Goal: Task Accomplishment & Management: Use online tool/utility

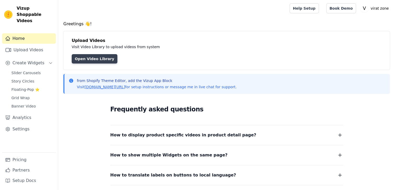
click at [88, 60] on link "Open Video Library" at bounding box center [95, 58] width 46 height 9
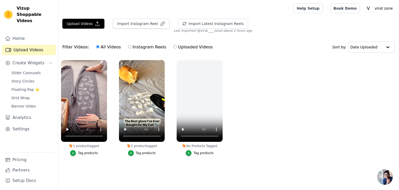
click at [77, 153] on button "Tag products" at bounding box center [84, 153] width 28 height 6
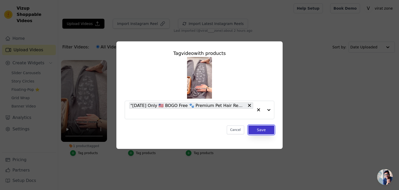
click at [266, 132] on button "Save" at bounding box center [261, 129] width 26 height 9
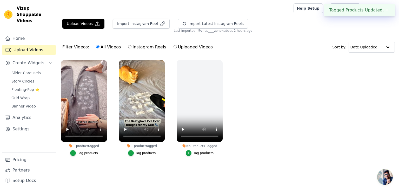
click at [134, 150] on button "Tag products" at bounding box center [142, 153] width 28 height 6
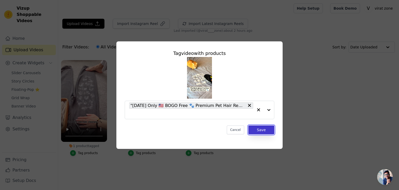
click at [266, 128] on button "Save" at bounding box center [261, 129] width 26 height 9
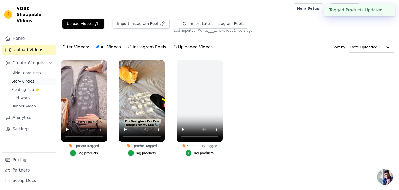
click at [27, 78] on link "Story Circles" at bounding box center [32, 80] width 48 height 7
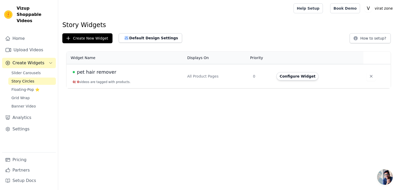
click at [106, 79] on td "pet hair remover 0 / 0 videos are tagged with products." at bounding box center [126, 76] width 118 height 24
click at [289, 79] on button "Configure Widget" at bounding box center [298, 76] width 42 height 8
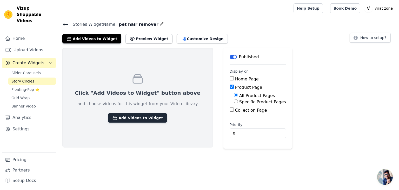
click at [131, 115] on button "Add Videos to Widget" at bounding box center [137, 117] width 59 height 9
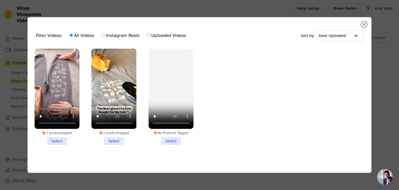
click at [58, 138] on li "1 product tagged Select" at bounding box center [57, 97] width 45 height 96
click at [0, 0] on input "1 product tagged Select" at bounding box center [0, 0] width 0 height 0
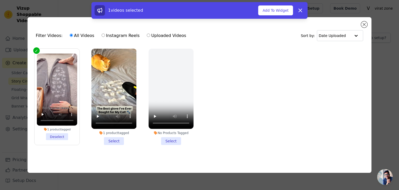
click at [101, 140] on li "1 product tagged Select" at bounding box center [113, 97] width 45 height 96
click at [0, 0] on input "1 product tagged Select" at bounding box center [0, 0] width 0 height 0
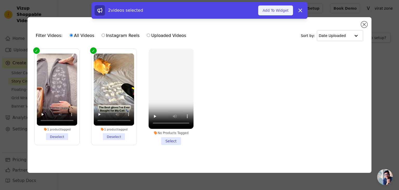
click at [269, 6] on button "Add To Widget" at bounding box center [275, 10] width 35 height 10
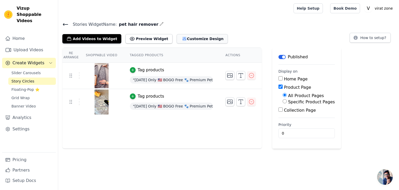
click at [184, 39] on button "Customize Design" at bounding box center [202, 38] width 51 height 9
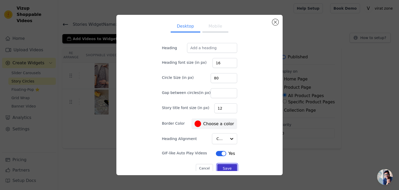
click at [220, 164] on button "Save" at bounding box center [227, 168] width 20 height 9
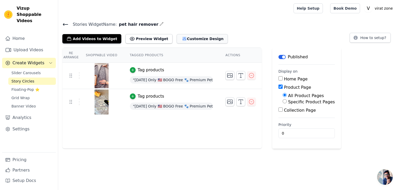
click at [177, 38] on button "Customize Design" at bounding box center [202, 38] width 51 height 9
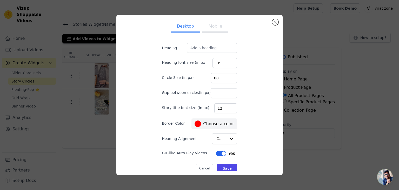
click at [279, 21] on div "Desktop Mobile Heading Heading font size (in px) 16 Circle Size (in px) 80 Gap …" at bounding box center [199, 95] width 166 height 160
click at [273, 21] on button "Close modal" at bounding box center [275, 22] width 6 height 6
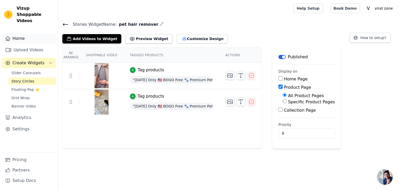
click at [20, 36] on link "Home" at bounding box center [29, 38] width 54 height 10
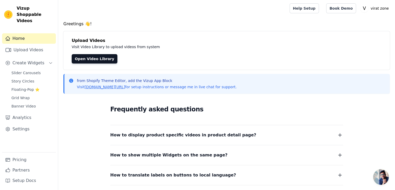
click at [236, 138] on button "How to display product specific videos in product detail page?" at bounding box center [226, 134] width 233 height 7
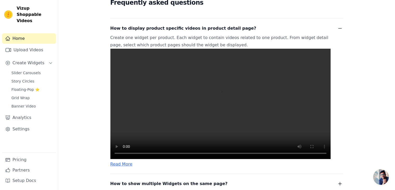
scroll to position [107, 0]
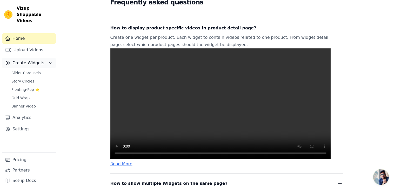
click at [30, 60] on span "Create Widgets" at bounding box center [28, 63] width 32 height 6
click at [31, 78] on span "Story Circles" at bounding box center [22, 80] width 23 height 5
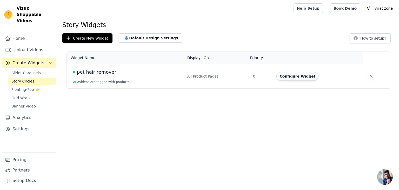
click at [288, 75] on button "Configure Widget" at bounding box center [298, 76] width 42 height 8
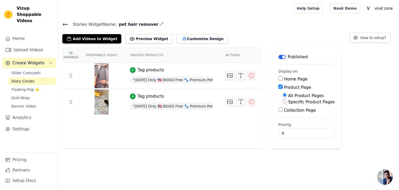
click at [288, 101] on label "Specific Product Pages" at bounding box center [311, 101] width 47 height 5
click at [287, 101] on input "Specific Product Pages" at bounding box center [285, 101] width 4 height 4
radio input "true"
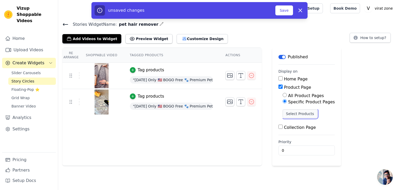
click at [290, 117] on button "Select Products" at bounding box center [300, 113] width 35 height 9
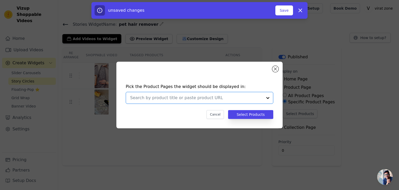
click at [230, 100] on input "text" at bounding box center [196, 98] width 133 height 6
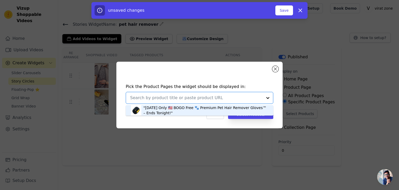
click at [218, 114] on div ""Today Only 🇺🇸 BOGO Free 🐾 Premium Pet Hair Remover Gloves™ – Ends Tonight!"" at bounding box center [205, 110] width 125 height 10
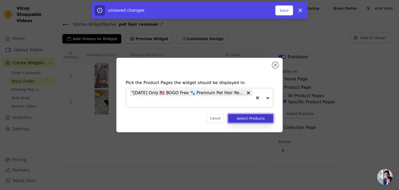
click at [243, 116] on button "Select Products" at bounding box center [250, 118] width 45 height 9
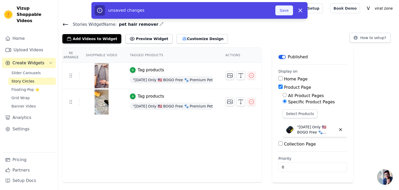
click at [284, 8] on button "Save" at bounding box center [284, 10] width 18 height 10
click at [283, 12] on button "Save" at bounding box center [284, 10] width 18 height 10
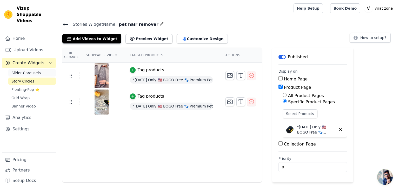
click at [36, 69] on link "Slider Carousels" at bounding box center [32, 72] width 48 height 7
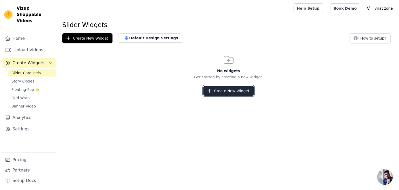
click at [222, 89] on button "Create New Widget" at bounding box center [228, 91] width 50 height 10
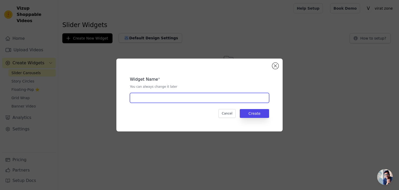
click at [193, 95] on input "text" at bounding box center [199, 98] width 139 height 10
type input "pet hair remover"
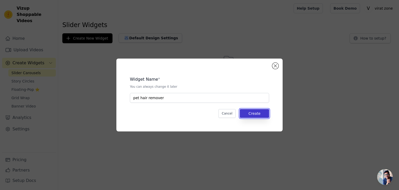
click at [257, 111] on button "Create" at bounding box center [254, 113] width 29 height 9
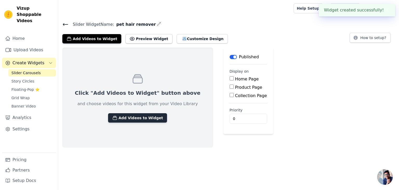
click at [140, 114] on button "Add Videos to Widget" at bounding box center [137, 117] width 59 height 9
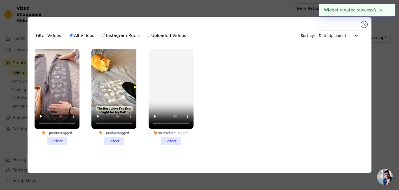
click at [56, 138] on li "1 product tagged Select" at bounding box center [57, 97] width 45 height 96
click at [0, 0] on input "1 product tagged Select" at bounding box center [0, 0] width 0 height 0
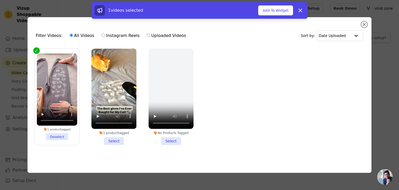
click at [111, 138] on li "1 product tagged Select" at bounding box center [113, 97] width 45 height 96
click at [0, 0] on input "1 product tagged Select" at bounding box center [0, 0] width 0 height 0
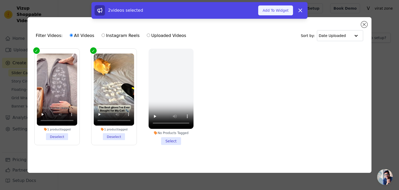
click at [270, 9] on button "Add To Widget" at bounding box center [275, 10] width 35 height 10
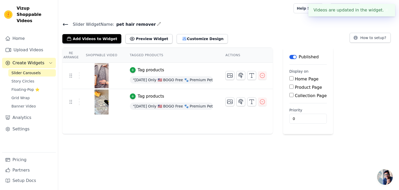
click at [290, 88] on input "Product Page" at bounding box center [292, 86] width 4 height 4
checkbox input "true"
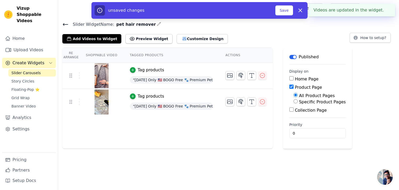
click at [302, 102] on label "Specific Product Pages" at bounding box center [322, 101] width 47 height 5
click at [298, 102] on input "Specific Product Pages" at bounding box center [296, 101] width 4 height 4
radio input "true"
click at [297, 114] on button "Select Products" at bounding box center [311, 113] width 35 height 9
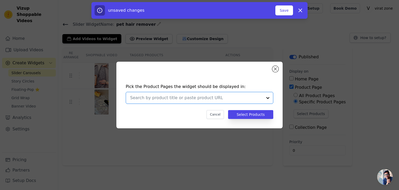
click at [239, 100] on input "text" at bounding box center [196, 98] width 133 height 6
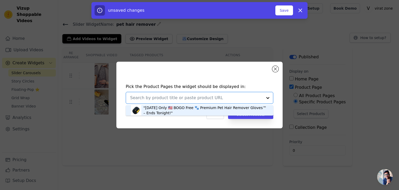
click at [234, 109] on div ""Today Only 🇺🇸 BOGO Free 🐾 Premium Pet Hair Remover Gloves™ – Ends Tonight!"" at bounding box center [205, 110] width 125 height 10
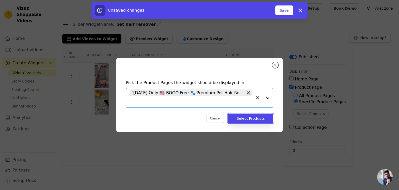
click at [256, 119] on button "Select Products" at bounding box center [250, 118] width 45 height 9
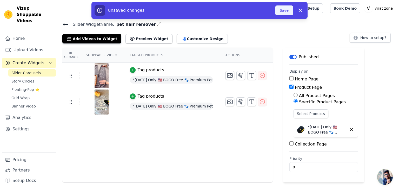
click at [282, 8] on button "Save" at bounding box center [284, 10] width 18 height 10
click at [282, 11] on button "Save" at bounding box center [284, 10] width 18 height 10
